Goal: Navigation & Orientation: Find specific page/section

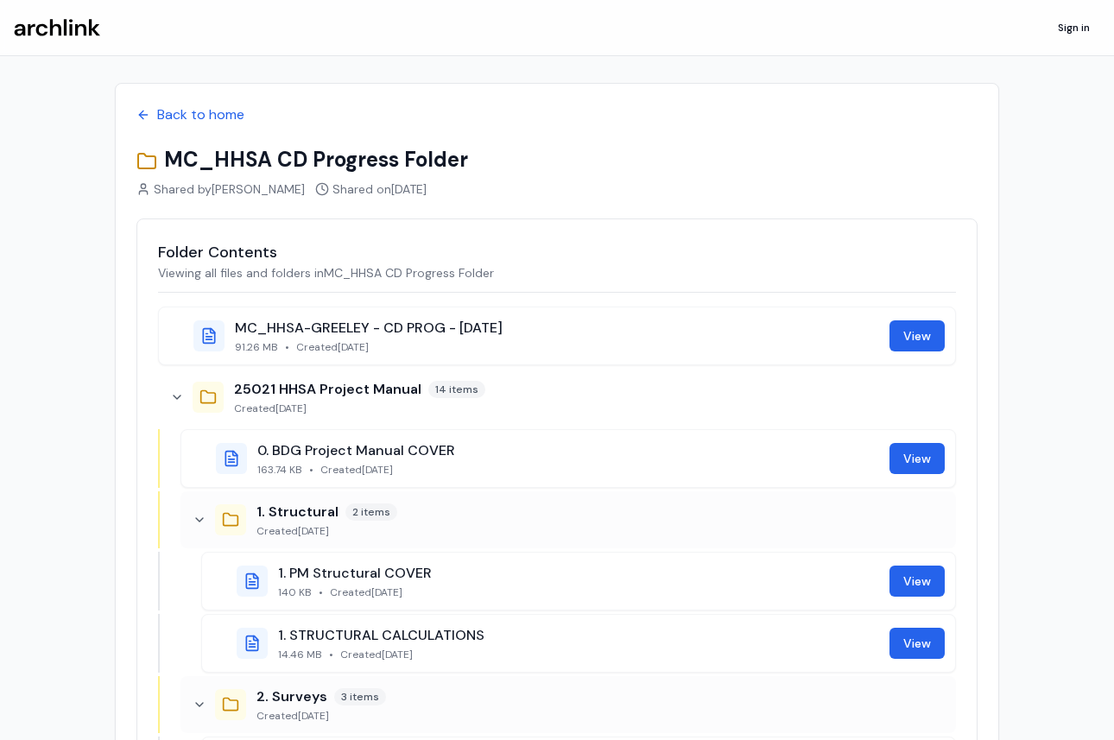
scroll to position [126, 0]
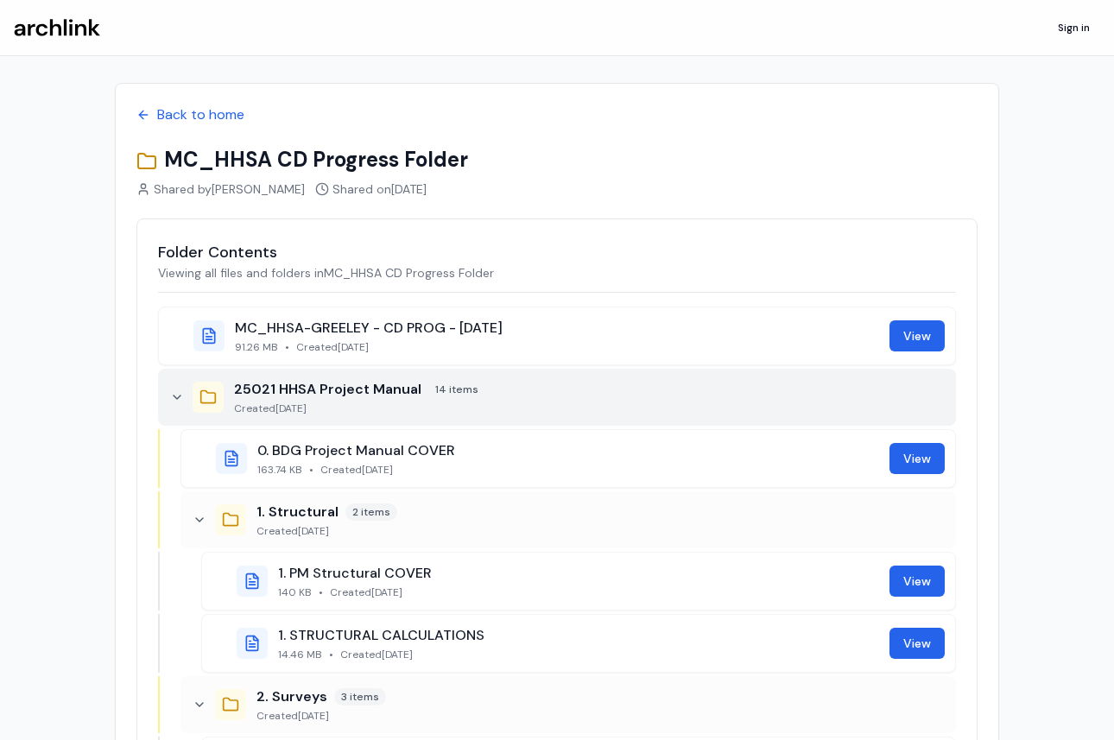
click at [177, 392] on icon at bounding box center [177, 397] width 14 height 14
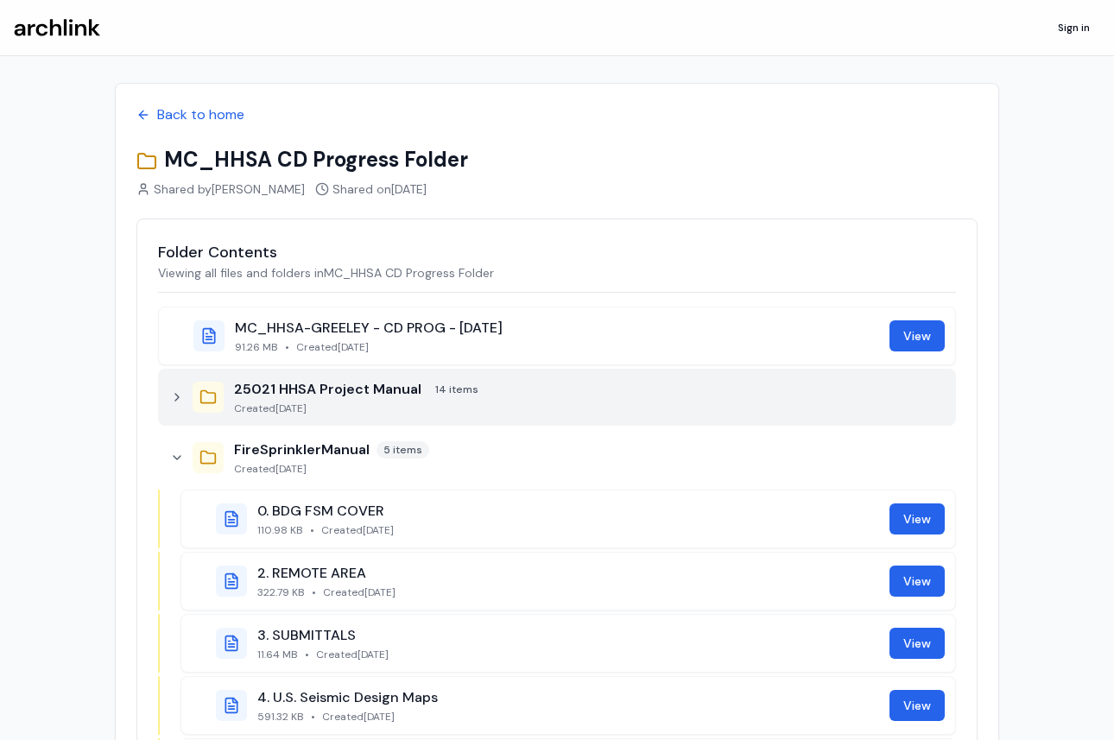
click at [177, 392] on icon at bounding box center [177, 397] width 14 height 14
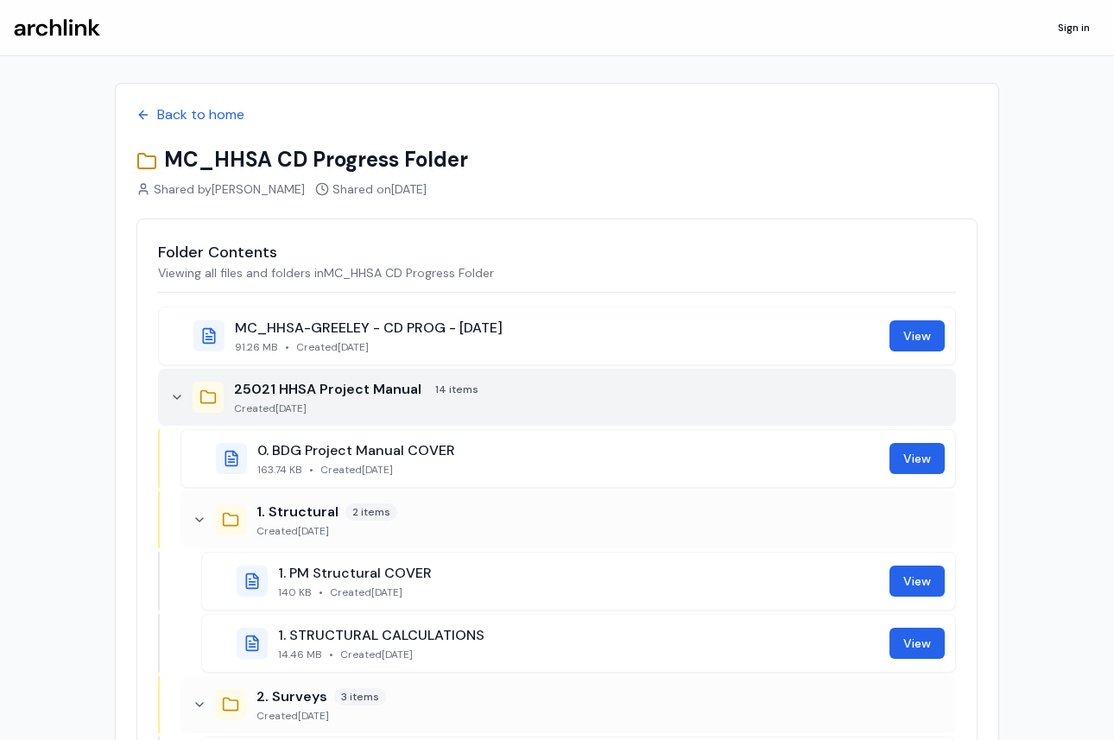
click at [177, 392] on icon at bounding box center [177, 397] width 14 height 14
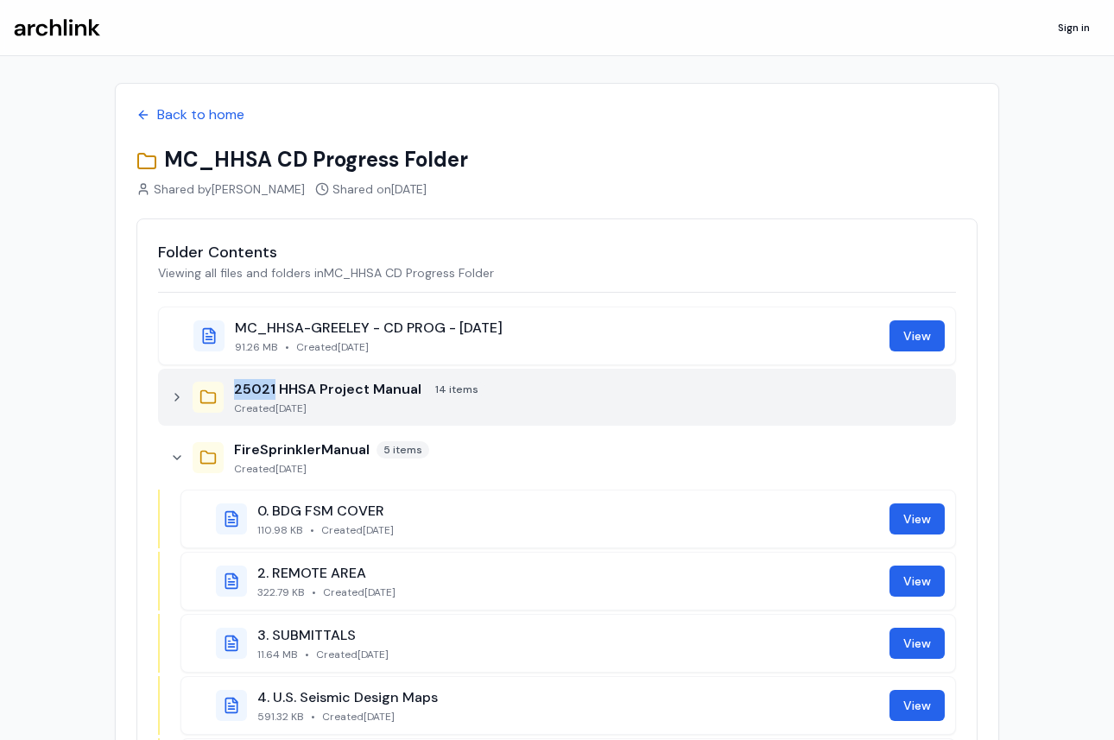
click at [177, 392] on icon at bounding box center [177, 397] width 14 height 14
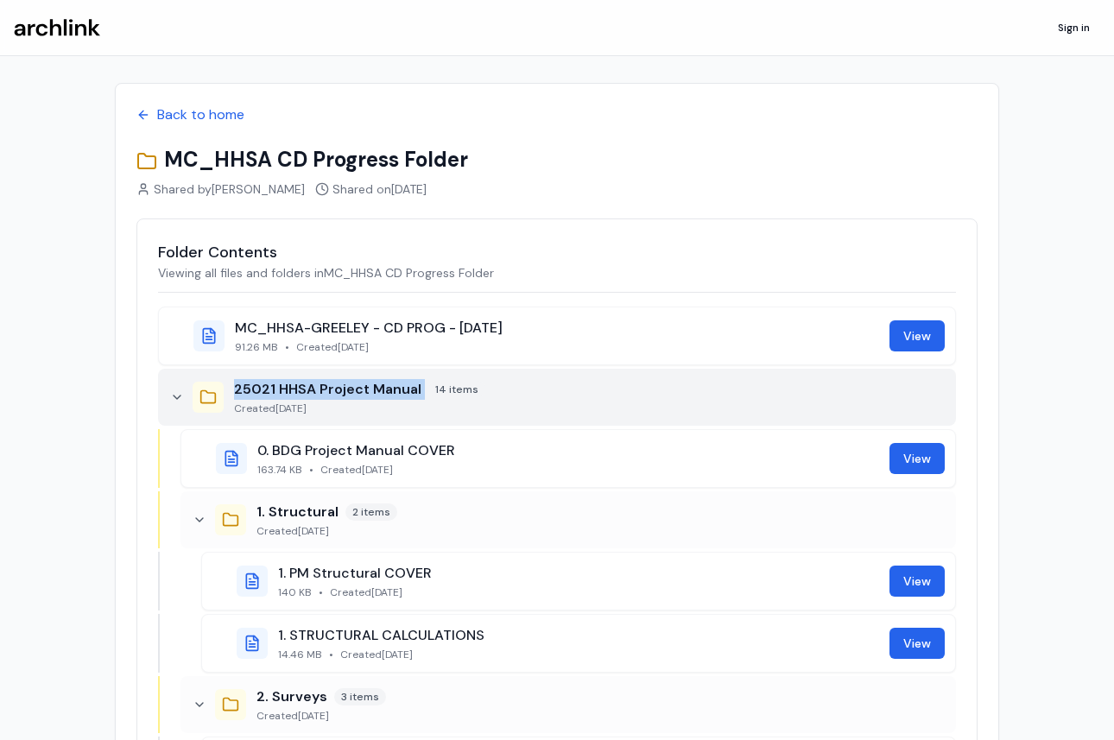
click at [177, 392] on icon at bounding box center [177, 397] width 14 height 14
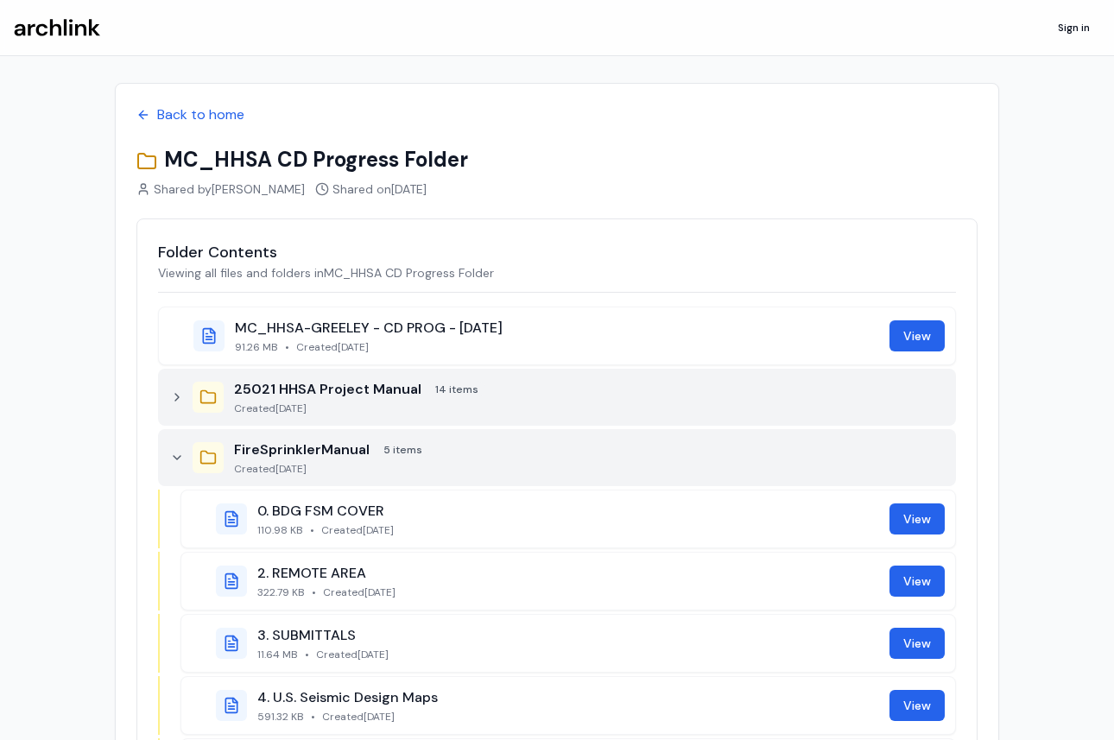
click at [176, 456] on icon at bounding box center [177, 458] width 14 height 14
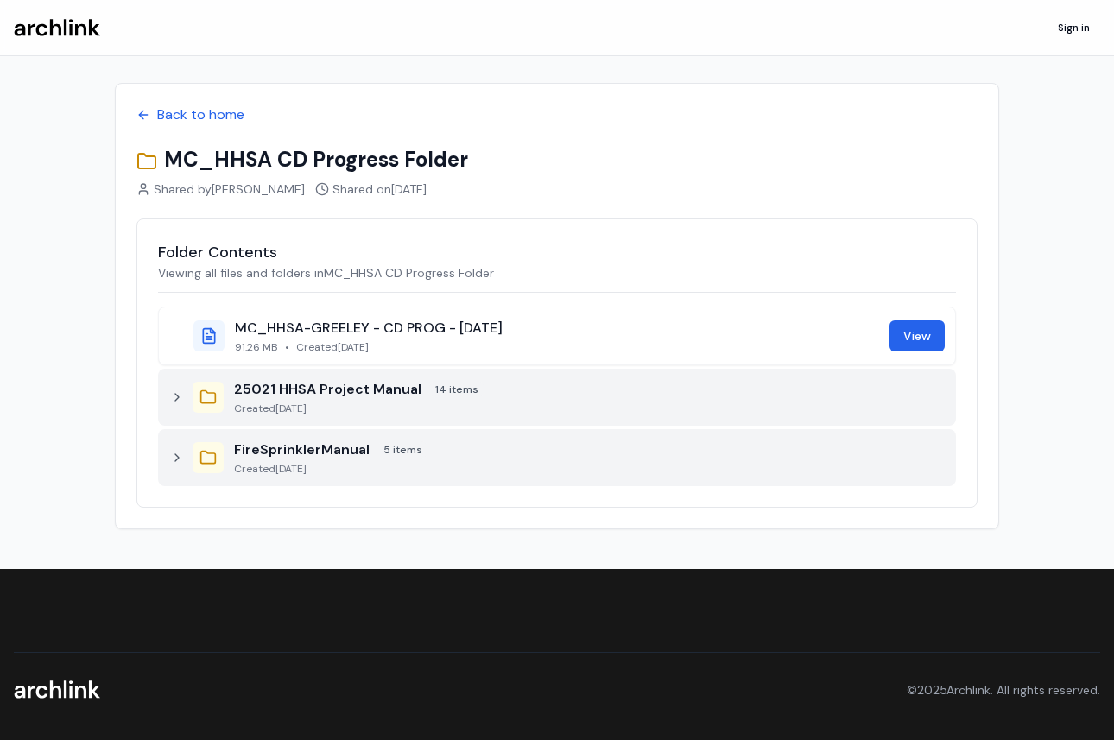
click at [182, 398] on icon at bounding box center [177, 397] width 14 height 14
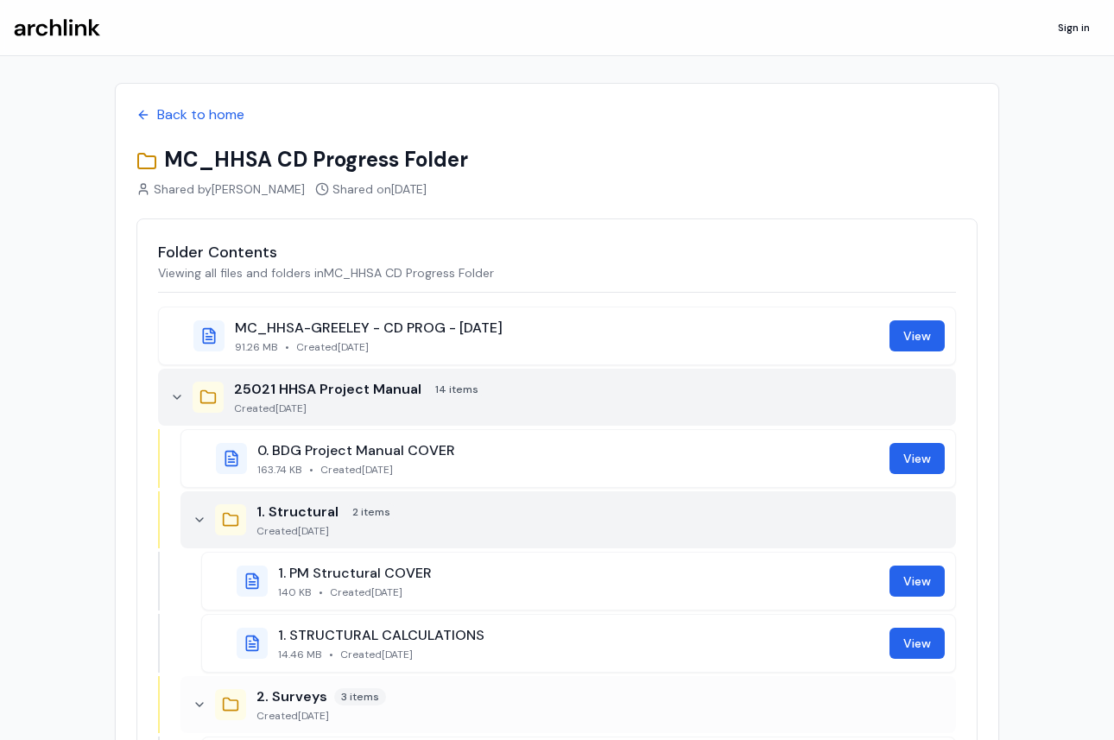
click at [221, 515] on div at bounding box center [230, 519] width 31 height 31
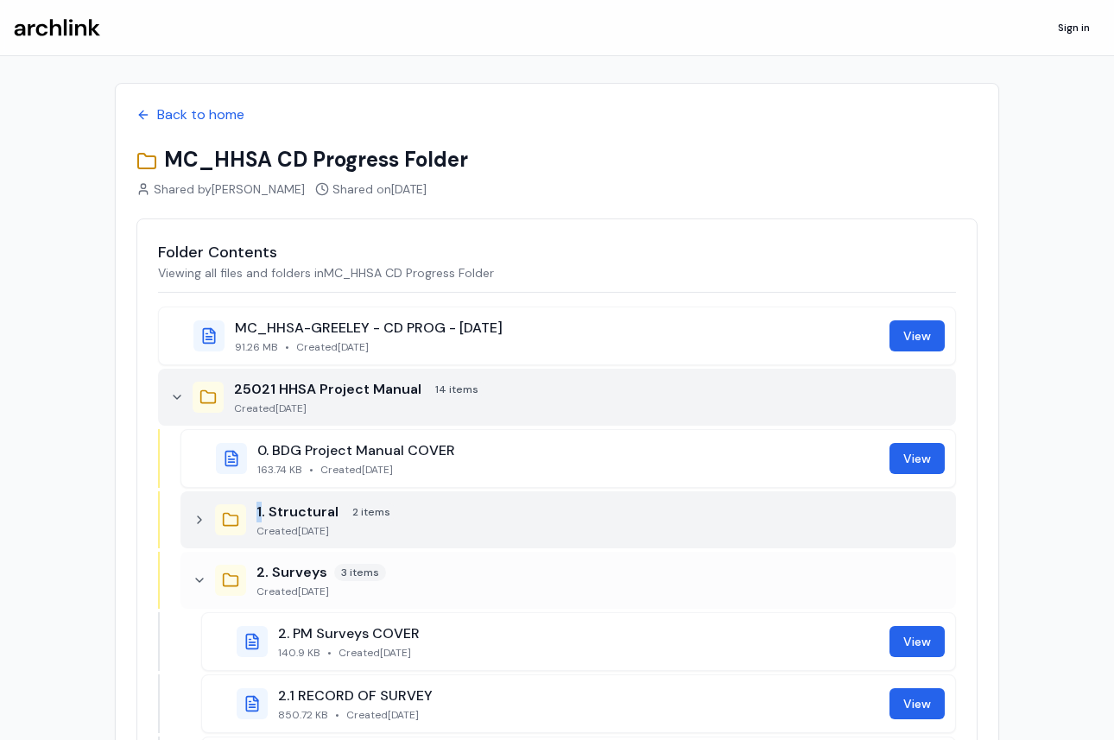
click at [221, 515] on div at bounding box center [230, 519] width 31 height 31
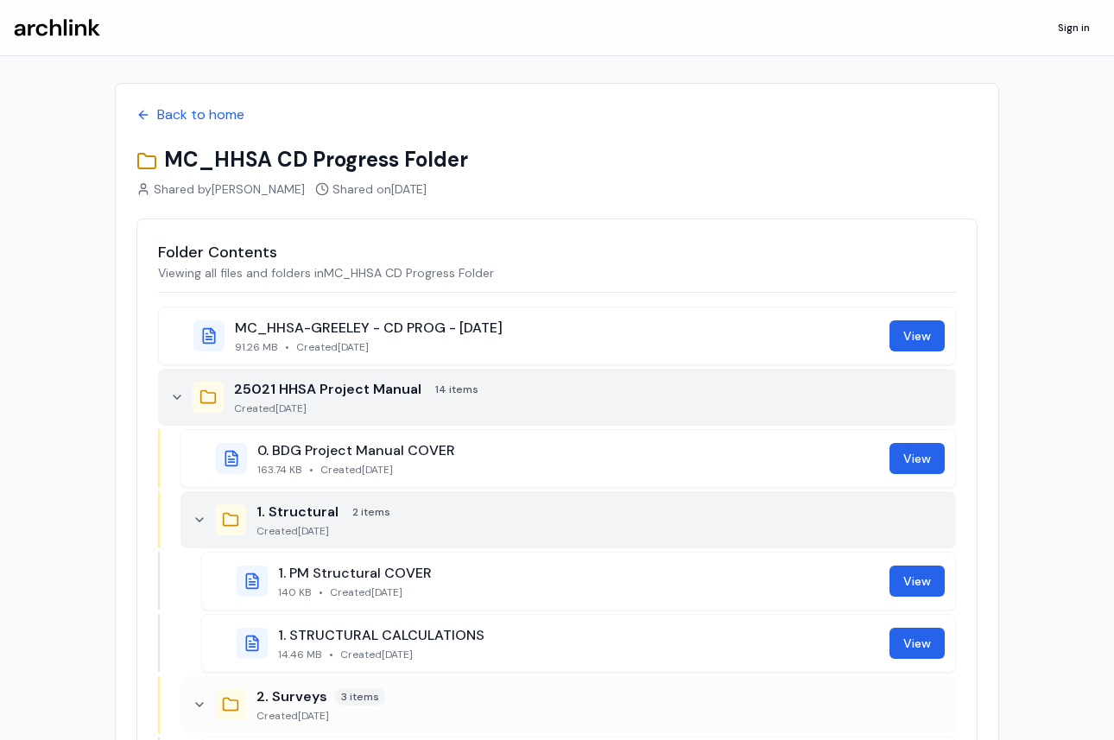
click at [200, 521] on icon at bounding box center [200, 520] width 14 height 14
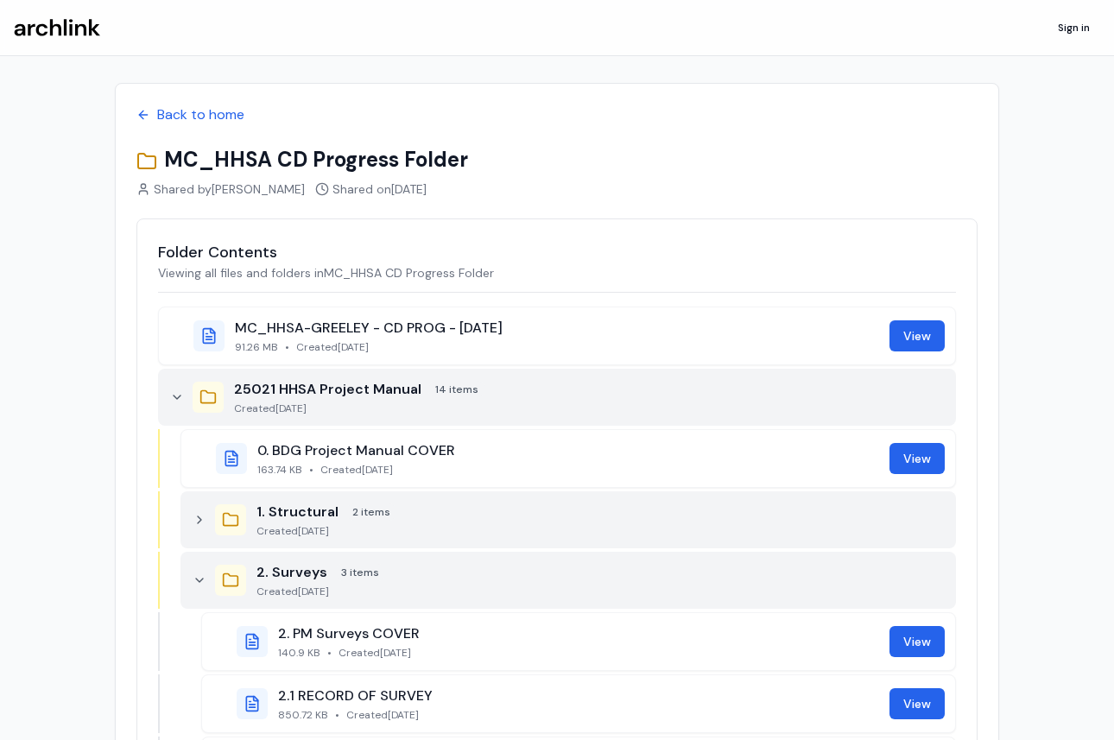
click at [200, 573] on icon at bounding box center [200, 580] width 14 height 14
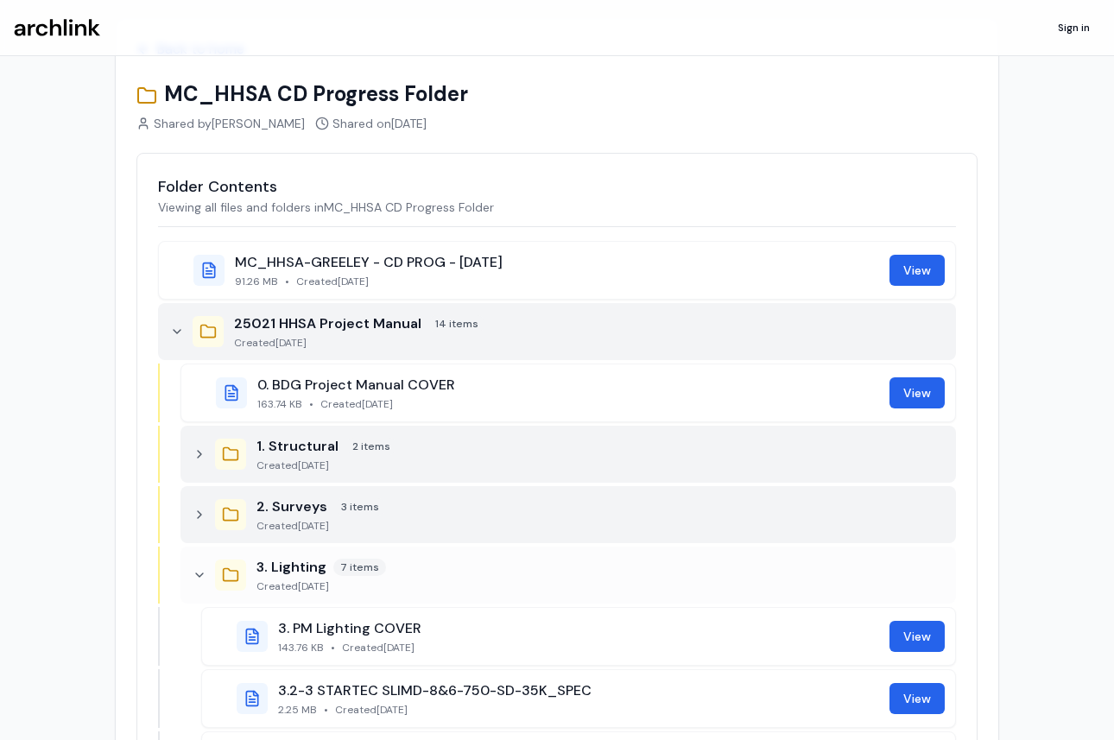
scroll to position [78, 0]
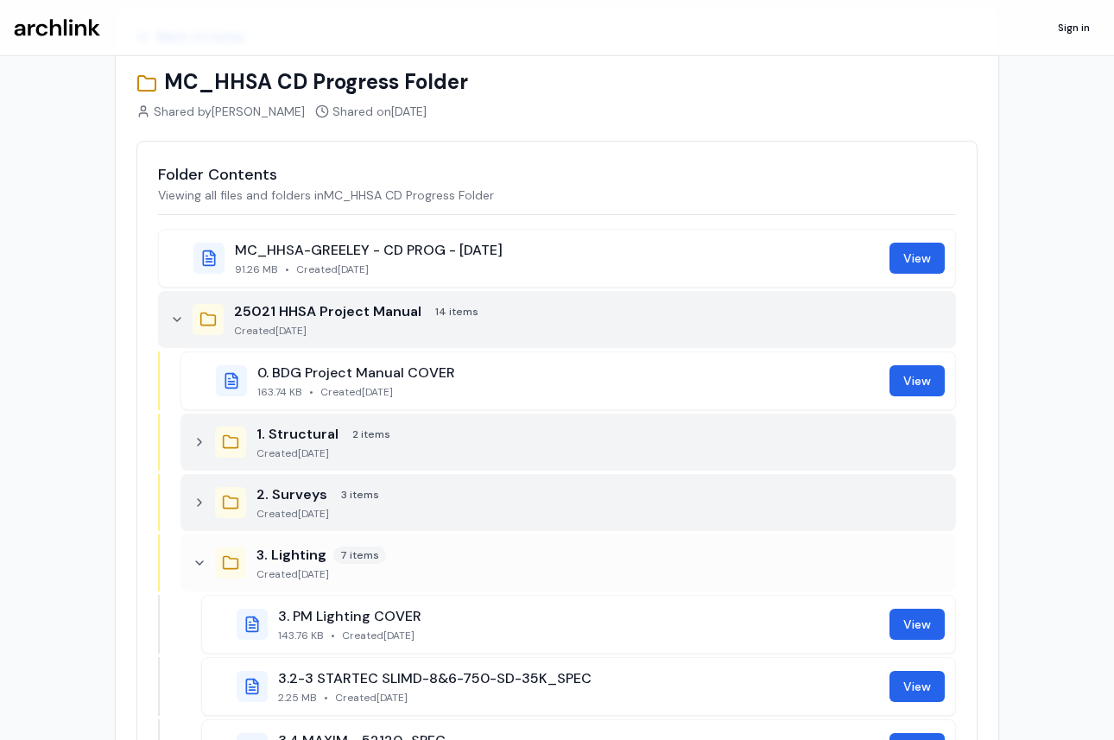
click at [200, 572] on div "3. Lighting 7 items Created October 6, 2025" at bounding box center [567, 562] width 775 height 57
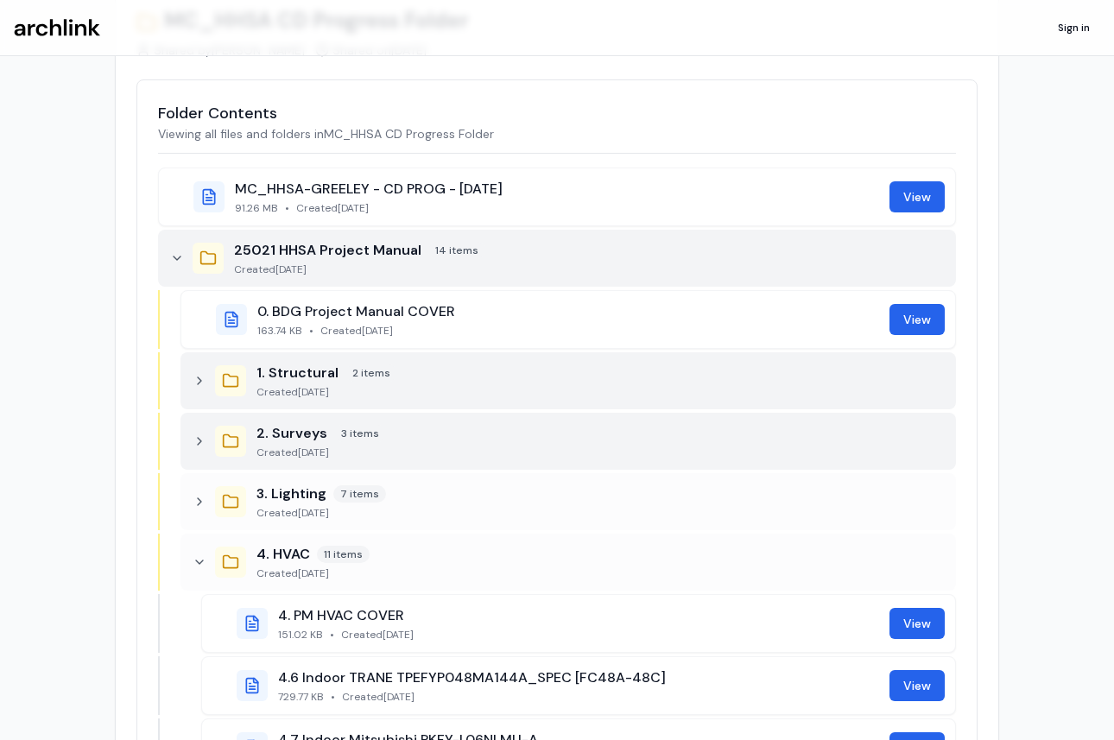
click at [200, 572] on div "4. HVAC 11 items Created October 6, 2025" at bounding box center [567, 561] width 775 height 57
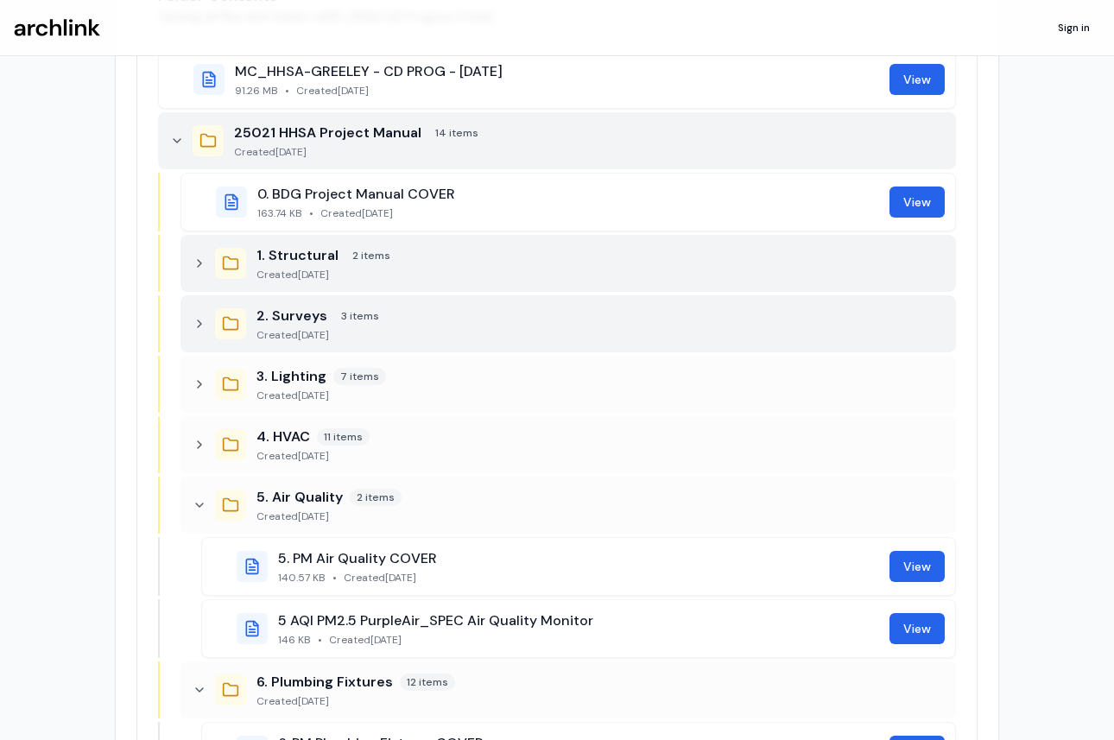
scroll to position [279, 0]
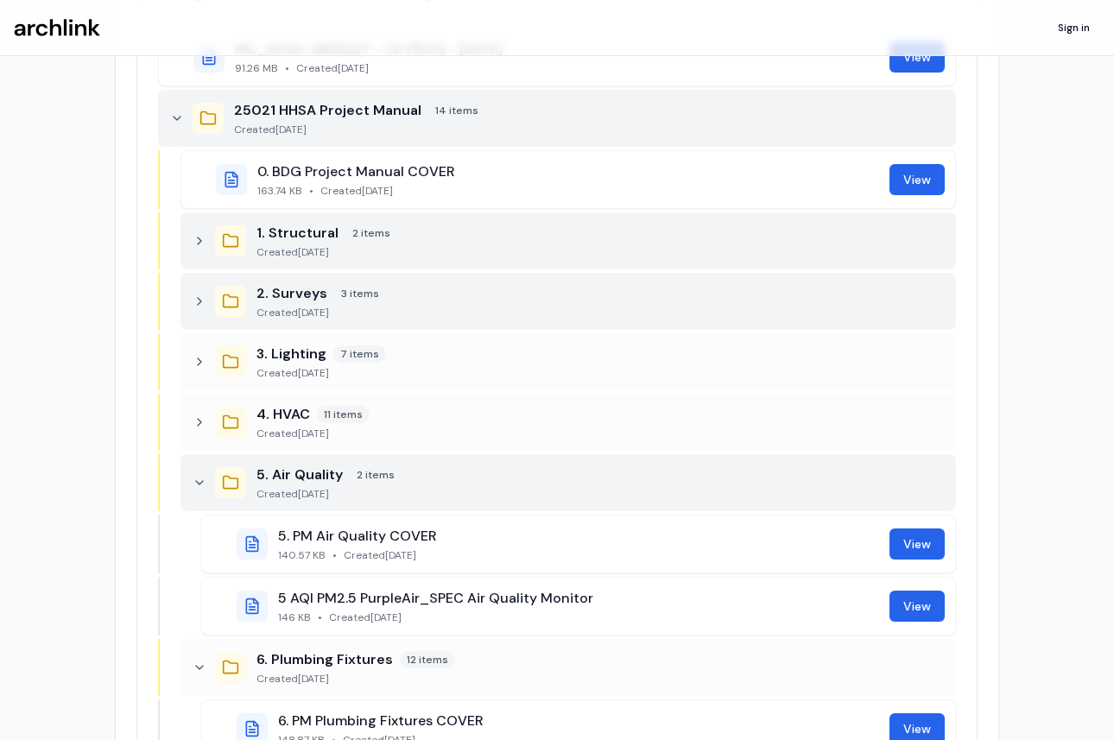
click at [195, 470] on div "5. Air Quality 2 items Created October 6, 2025" at bounding box center [567, 482] width 775 height 57
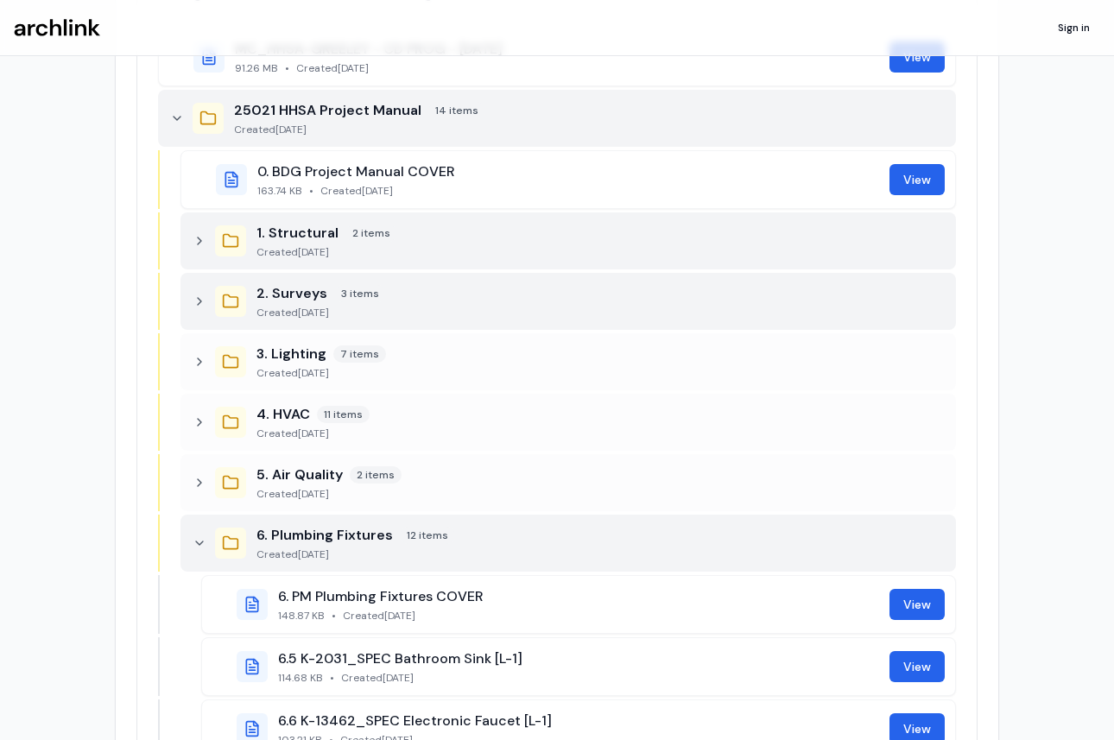
click at [205, 533] on div "6. Plumbing Fixtures 12 items Created October 6, 2025" at bounding box center [567, 542] width 775 height 57
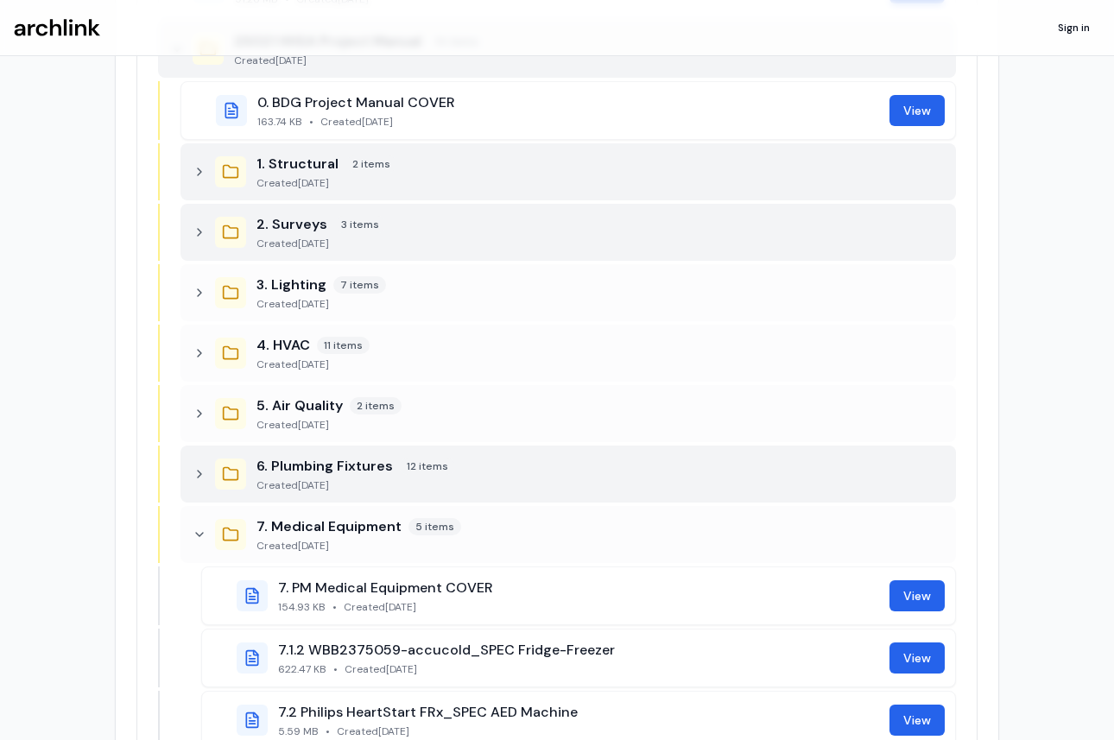
click at [205, 533] on icon at bounding box center [200, 534] width 14 height 14
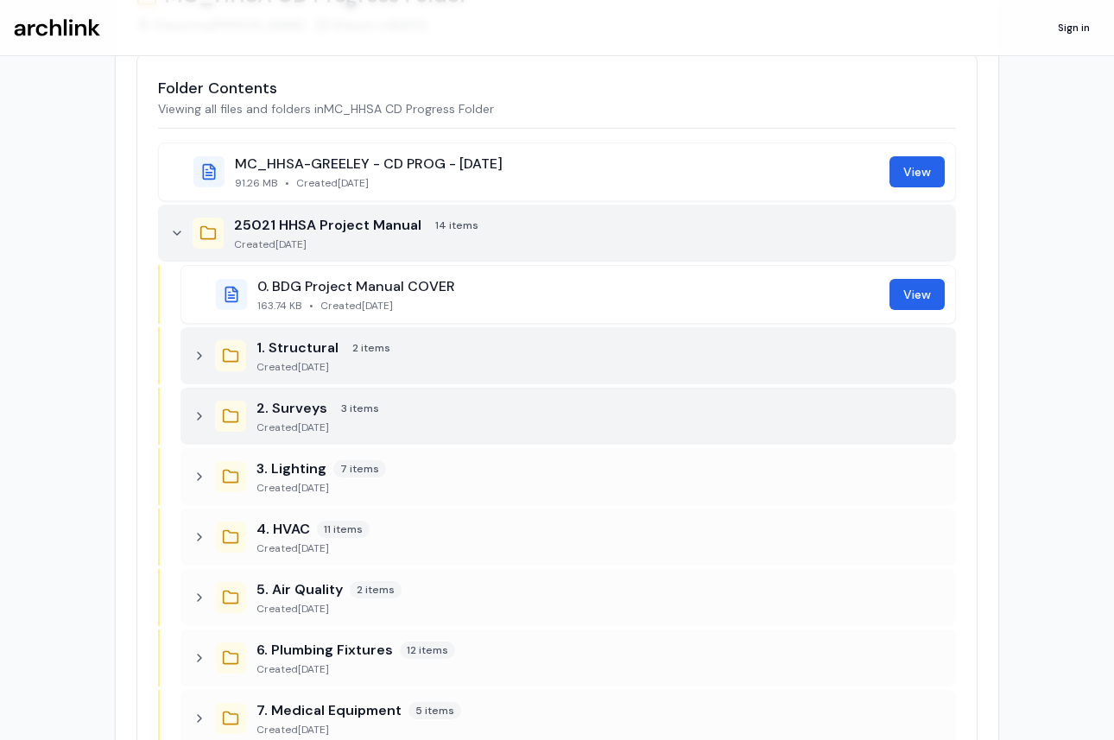
scroll to position [104, 0]
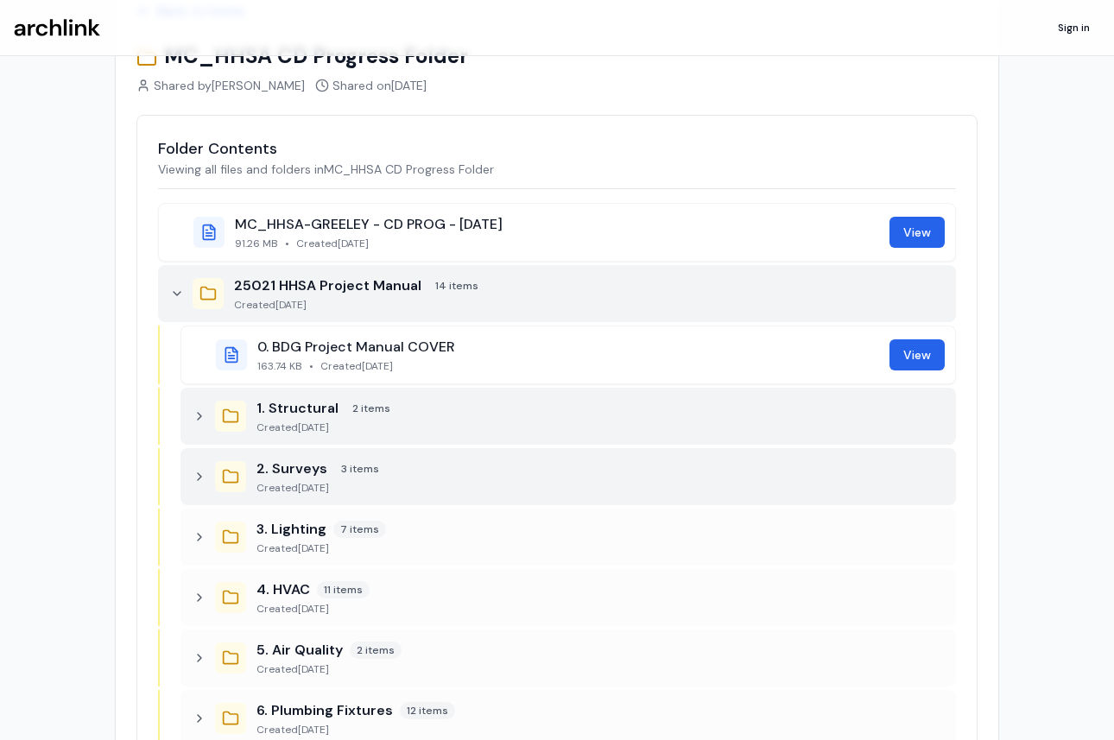
click at [176, 294] on icon at bounding box center [177, 293] width 7 height 3
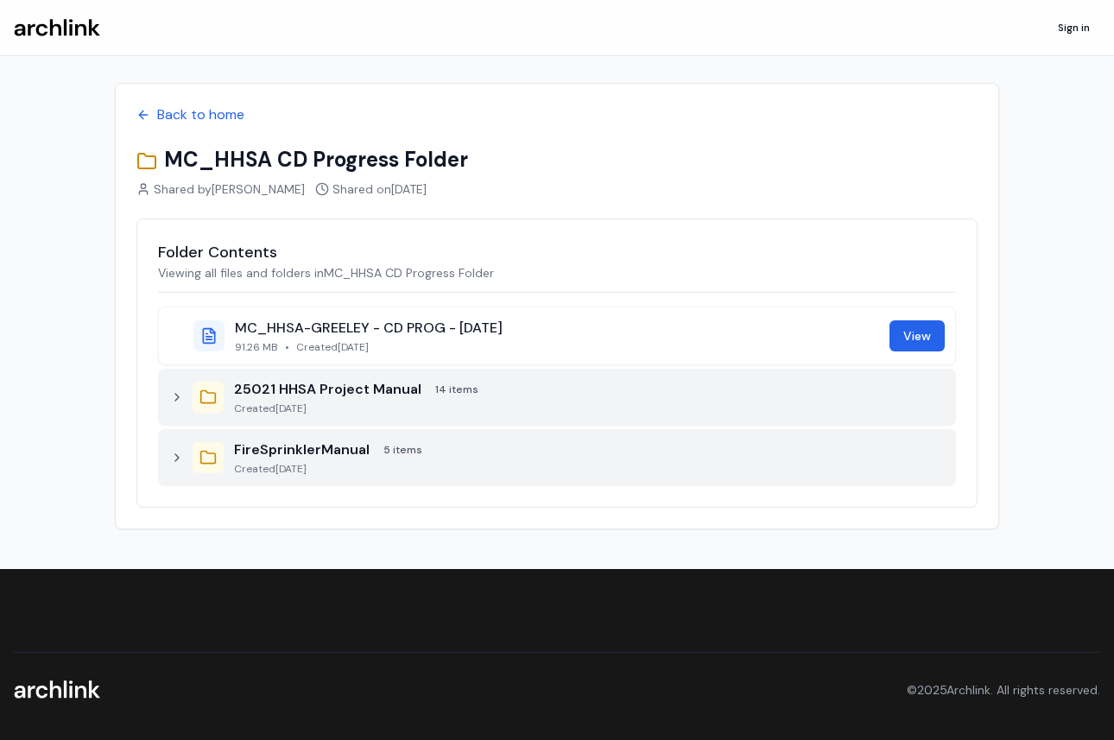
click at [181, 393] on icon at bounding box center [177, 397] width 14 height 14
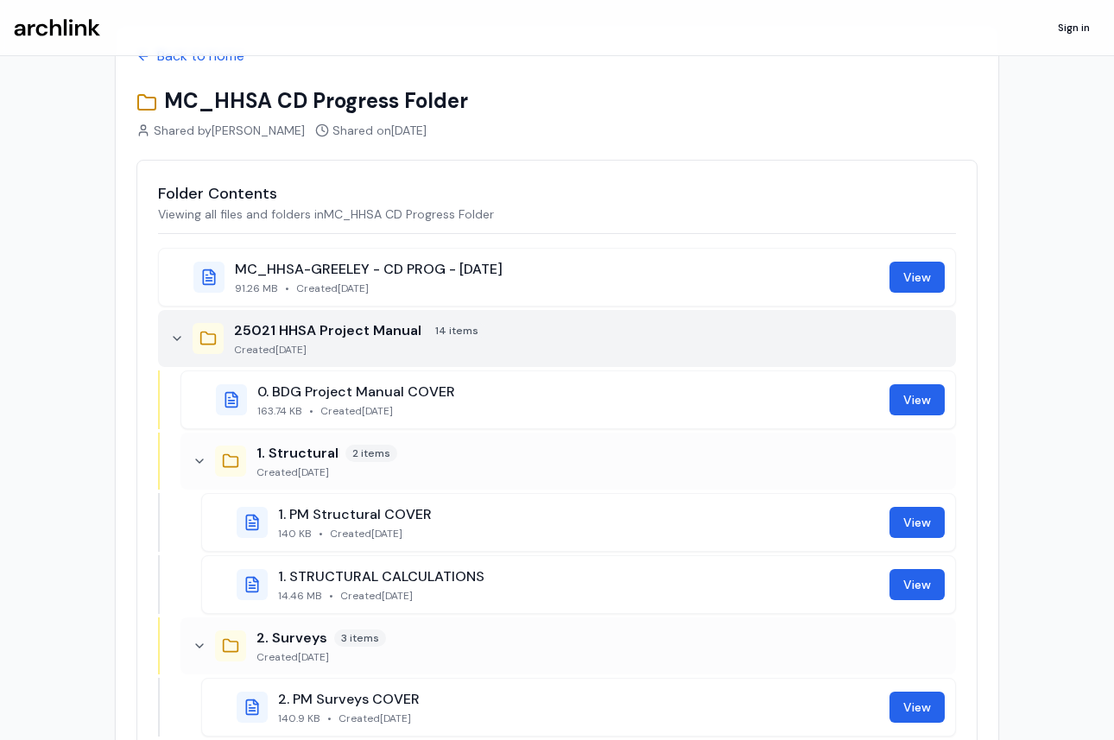
scroll to position [54, 0]
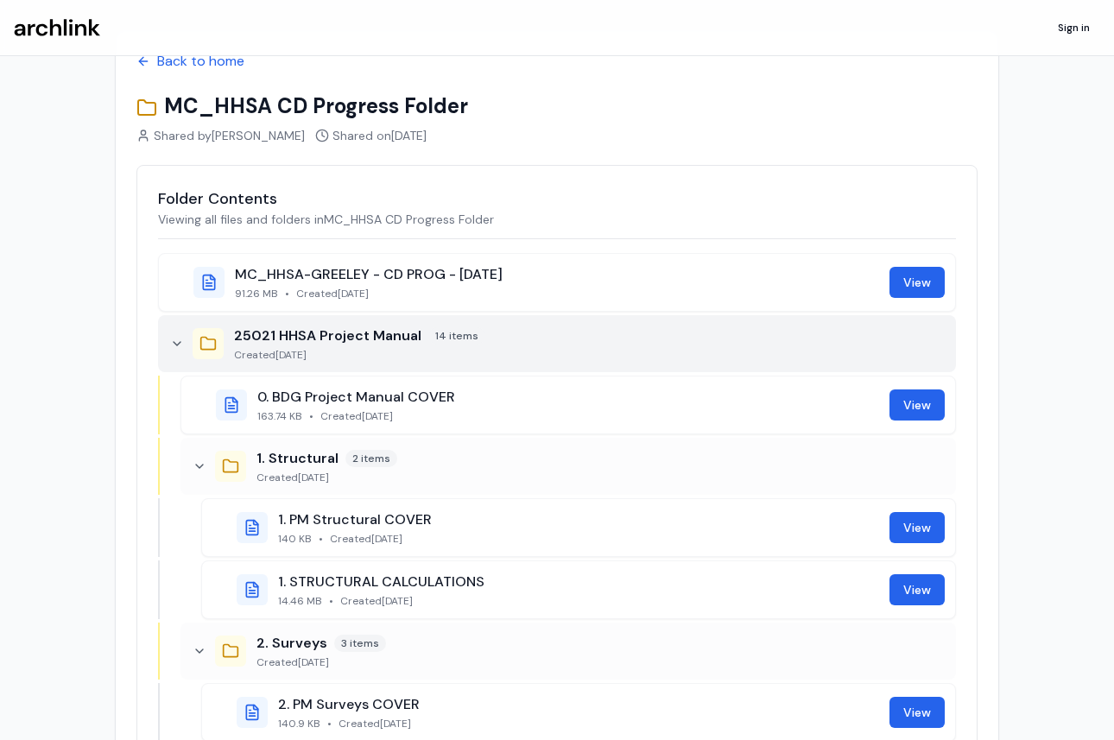
click at [180, 344] on icon at bounding box center [177, 344] width 14 height 14
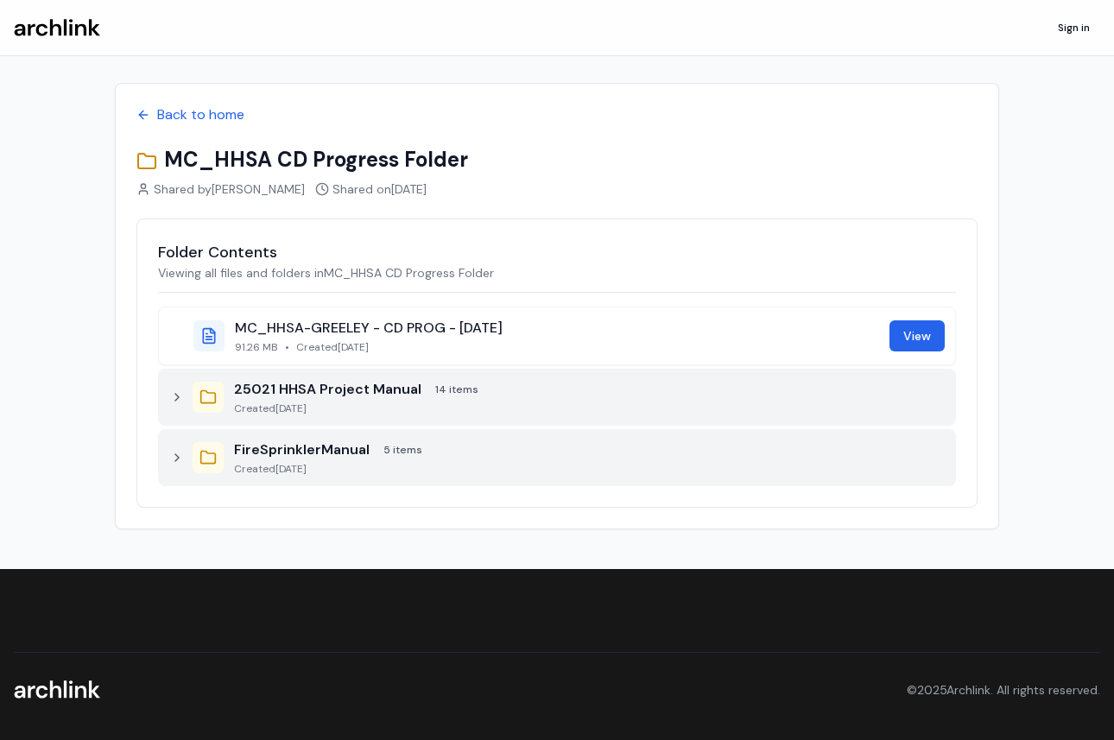
click at [179, 395] on icon at bounding box center [177, 397] width 14 height 14
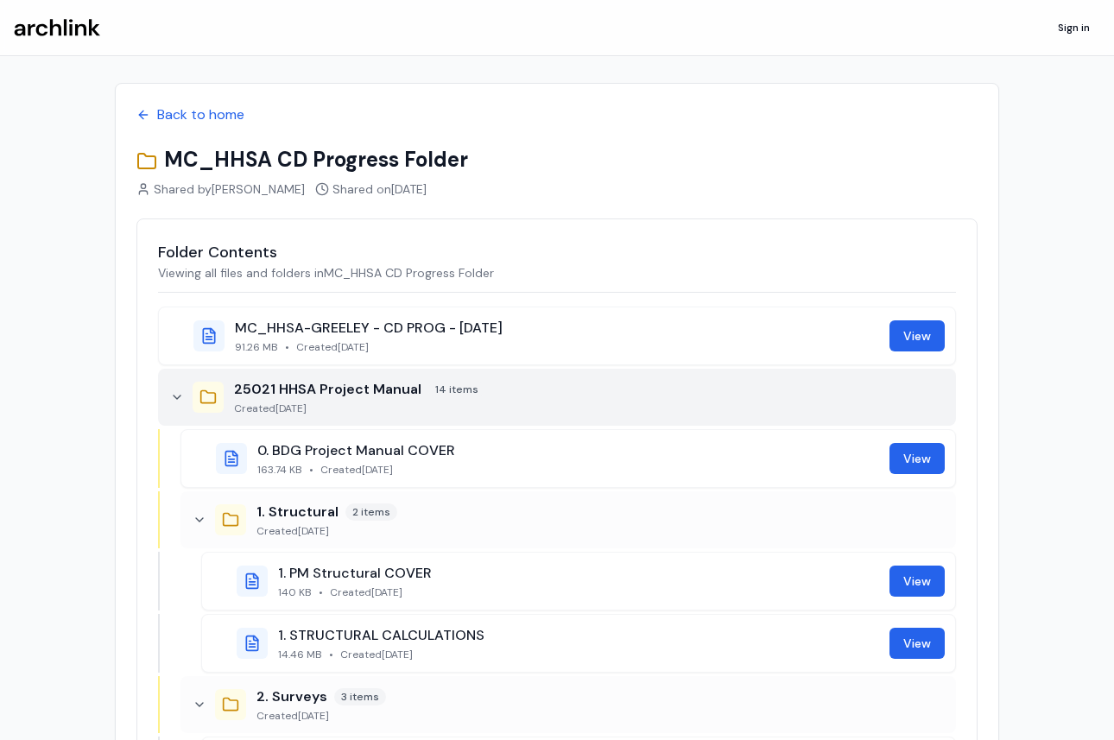
click at [179, 395] on icon at bounding box center [177, 397] width 14 height 14
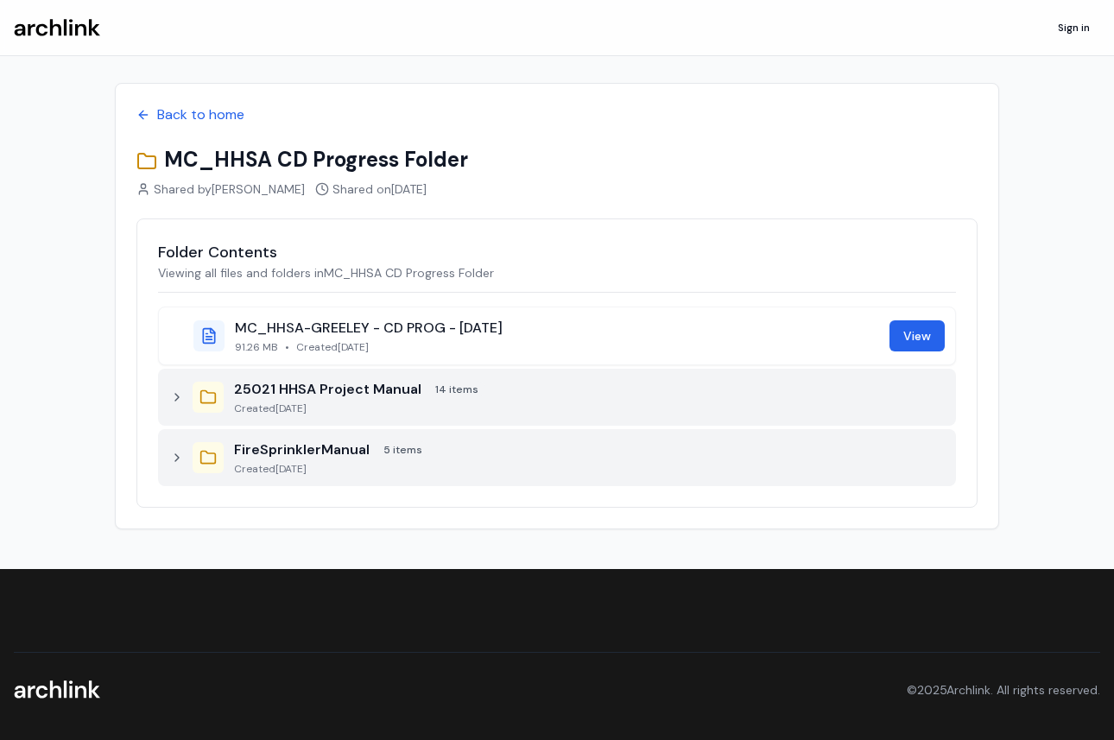
click at [184, 395] on div at bounding box center [176, 396] width 17 height 17
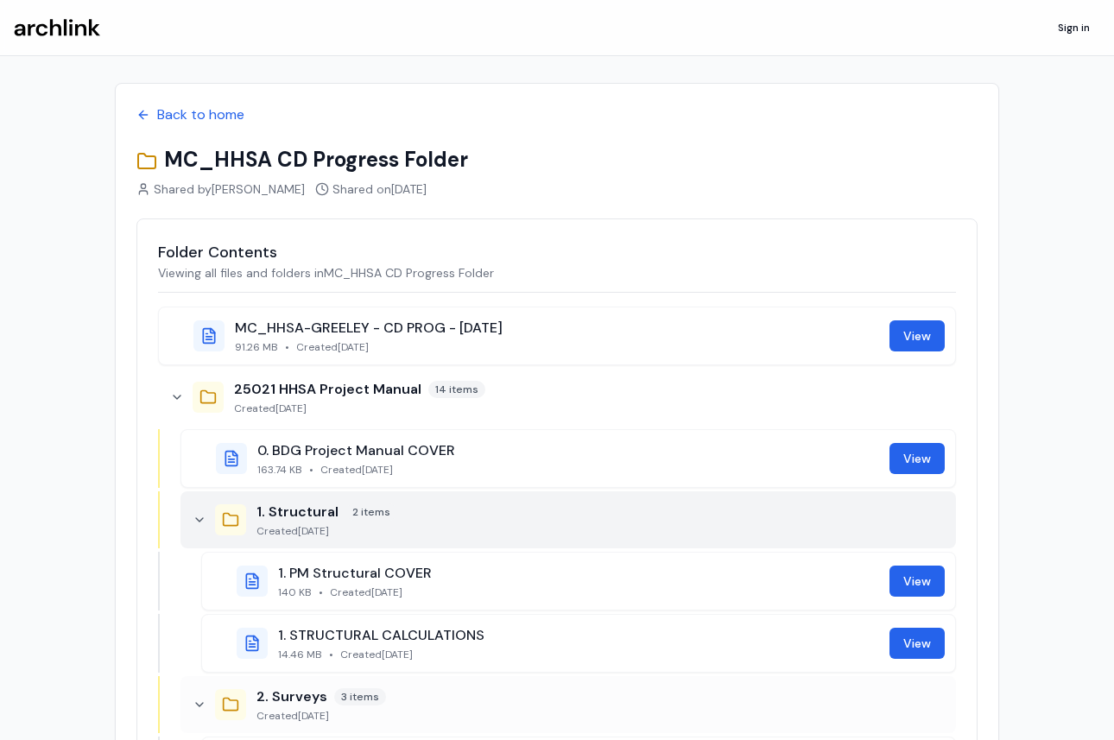
click at [200, 519] on icon at bounding box center [200, 520] width 14 height 14
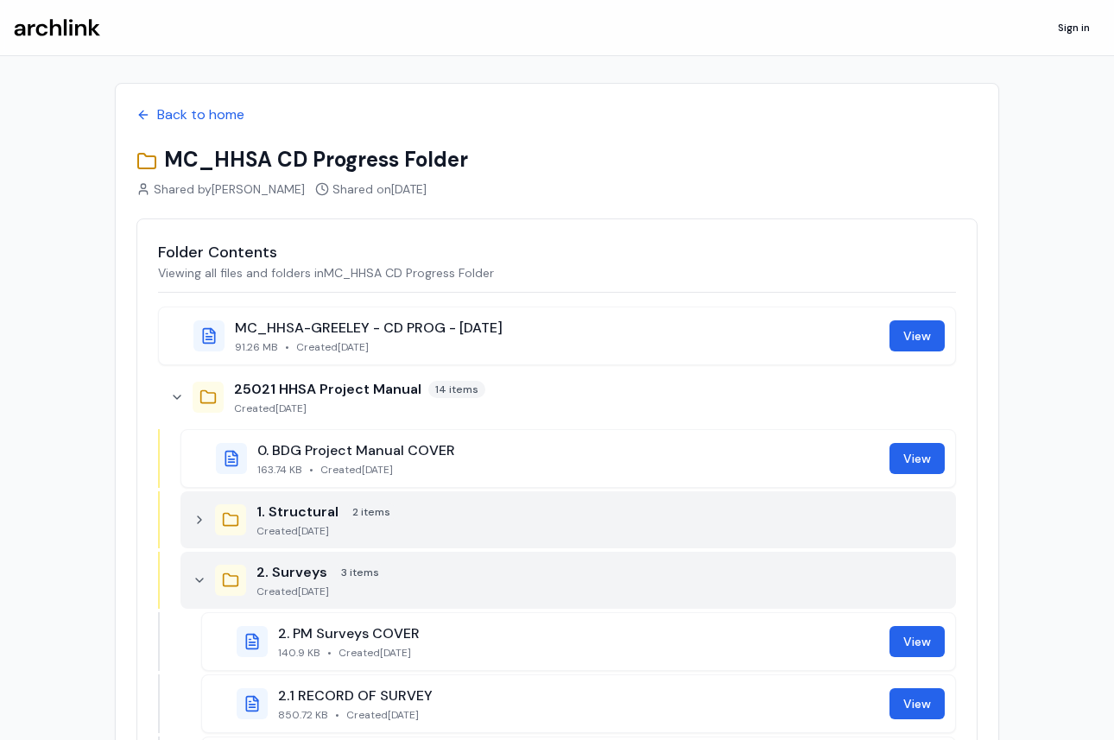
click at [202, 570] on div "2. Surveys 3 items Created October 6, 2025" at bounding box center [567, 580] width 775 height 57
